Goal: Find specific page/section: Find specific page/section

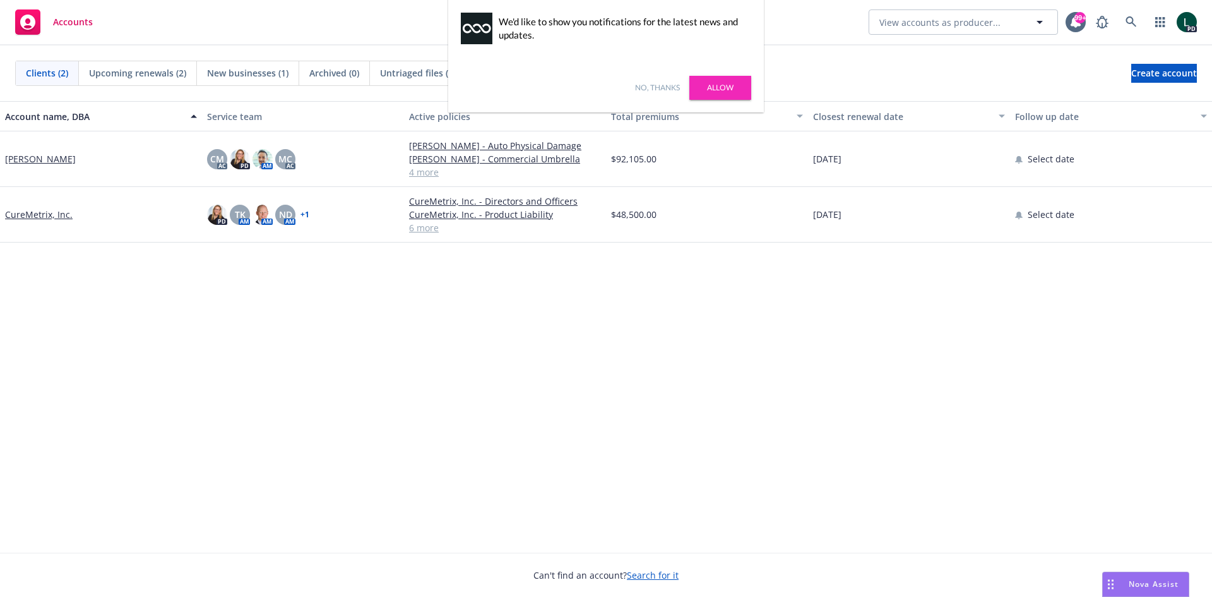
click at [724, 85] on link "Allow" at bounding box center [720, 88] width 62 height 24
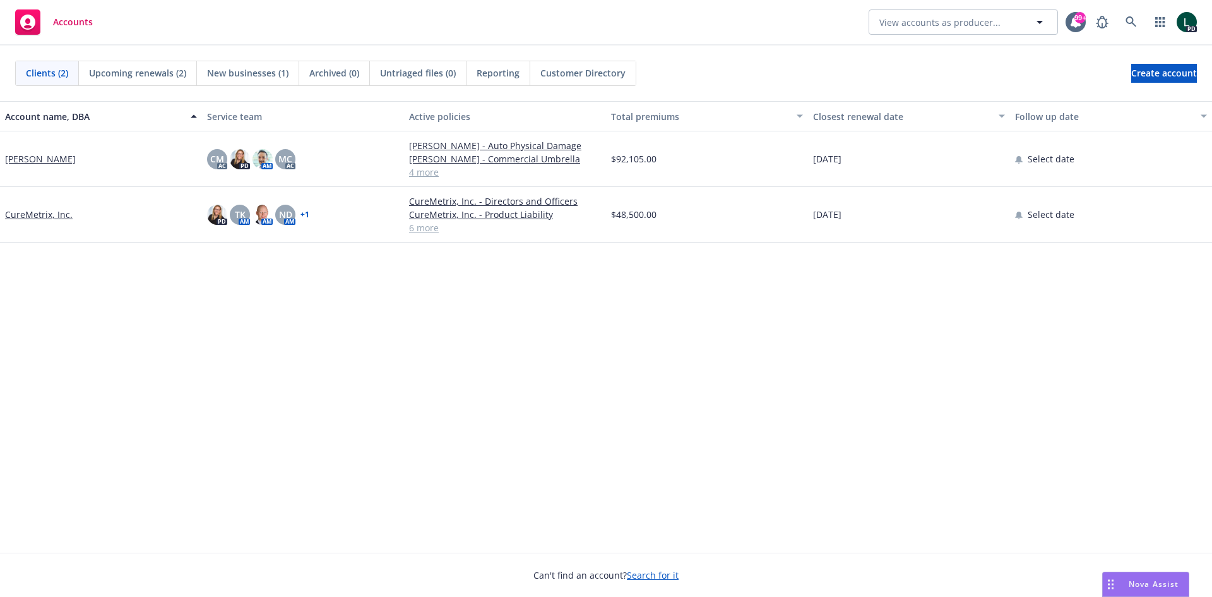
click at [849, 68] on div "Clients (2) Upcoming renewals (2) New businesses (1) Archived (0) Untriaged fil…" at bounding box center [606, 73] width 1182 height 25
click at [496, 152] on link "[PERSON_NAME] - Commercial Umbrella" at bounding box center [505, 158] width 192 height 13
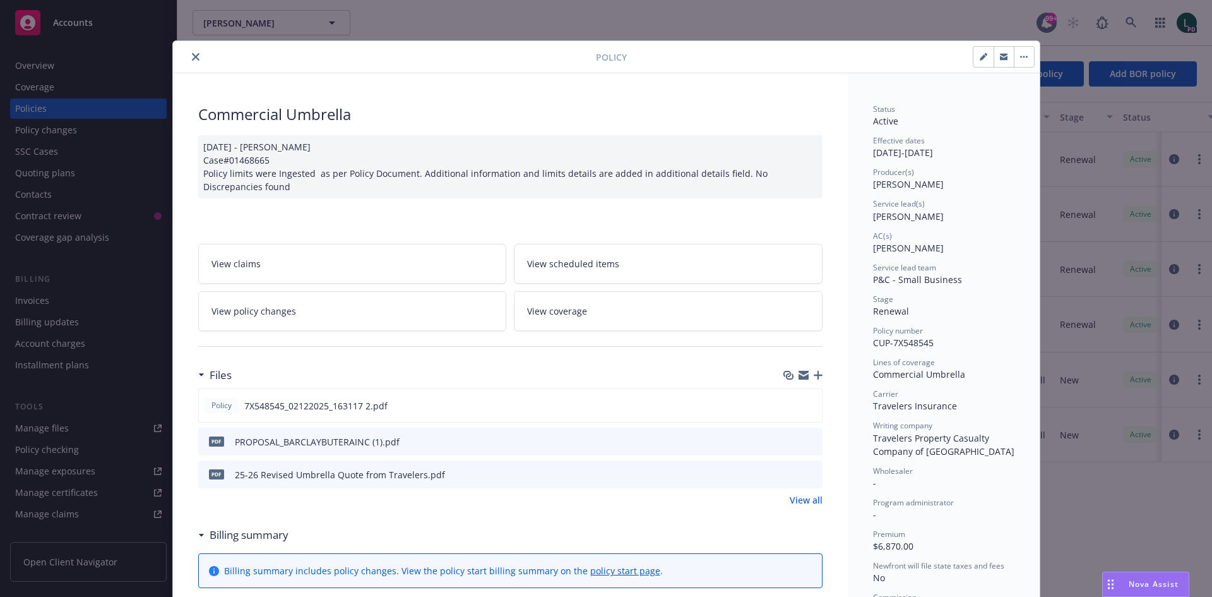
click at [192, 54] on icon "close" at bounding box center [196, 57] width 8 height 8
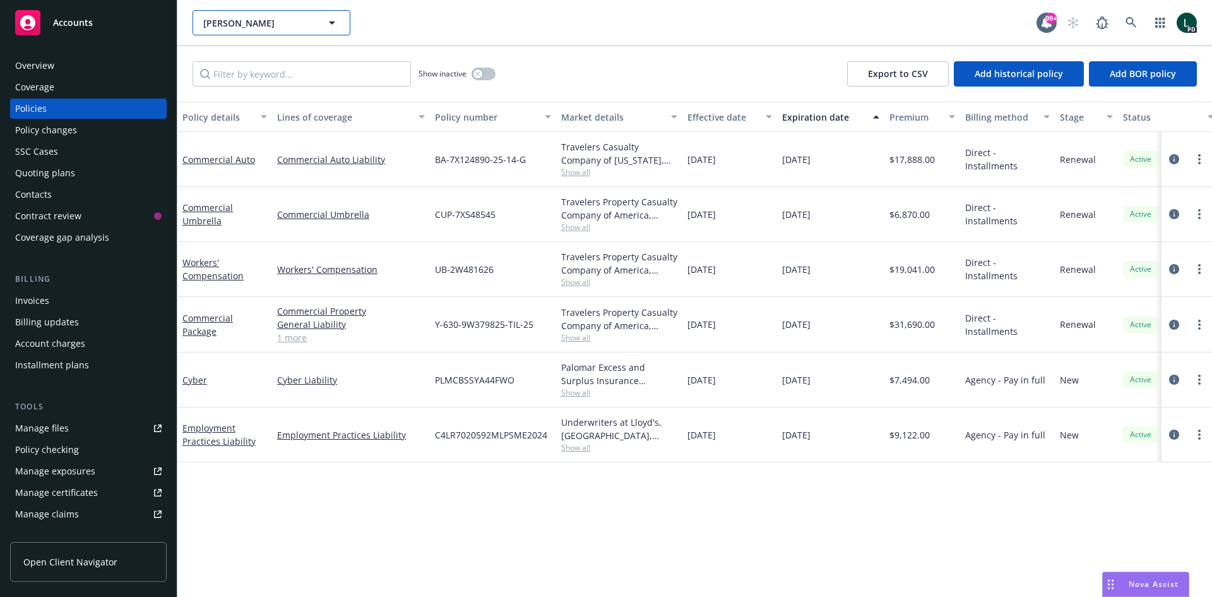
click at [319, 23] on button "[PERSON_NAME]" at bounding box center [272, 22] width 158 height 25
